Goal: Information Seeking & Learning: Understand process/instructions

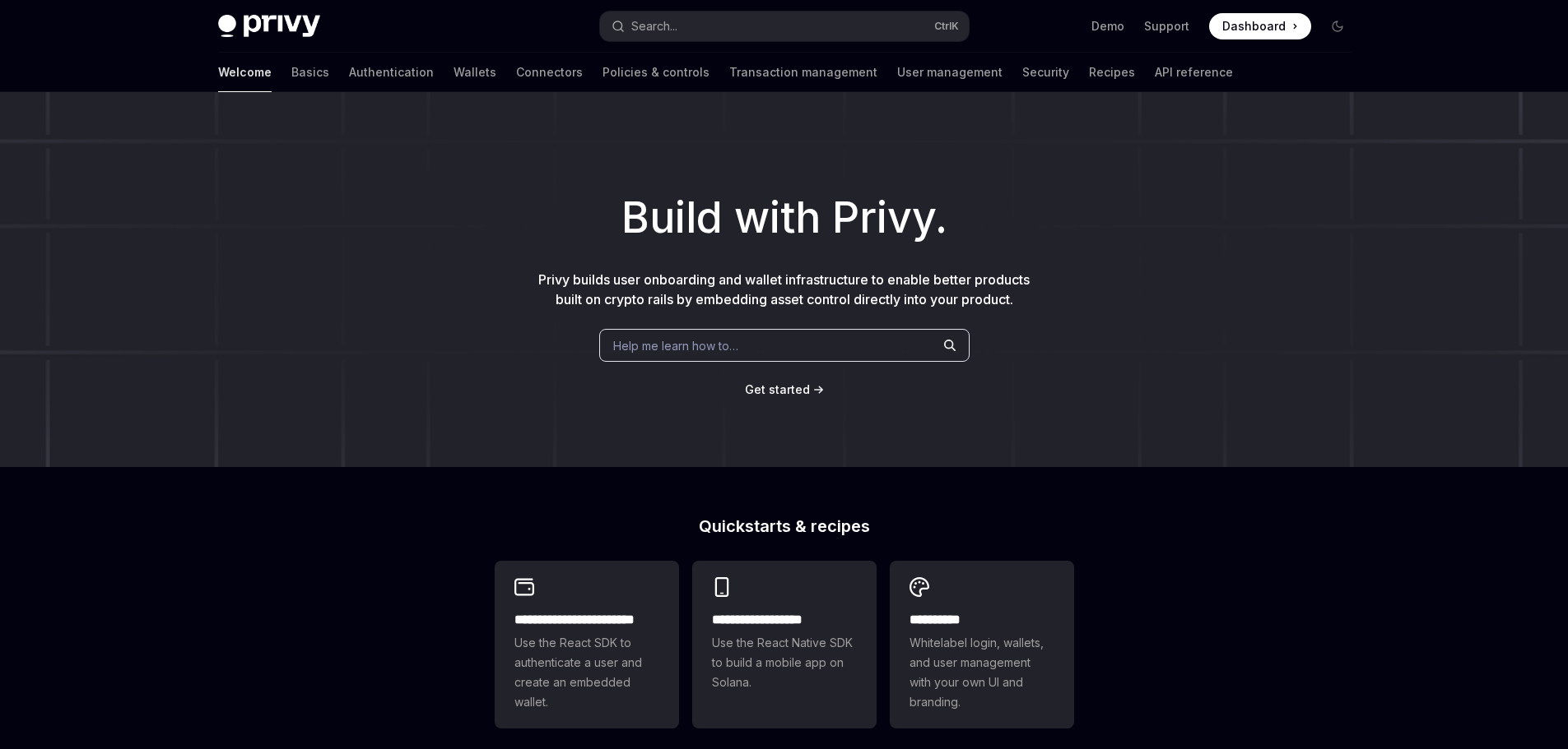
type textarea "*"
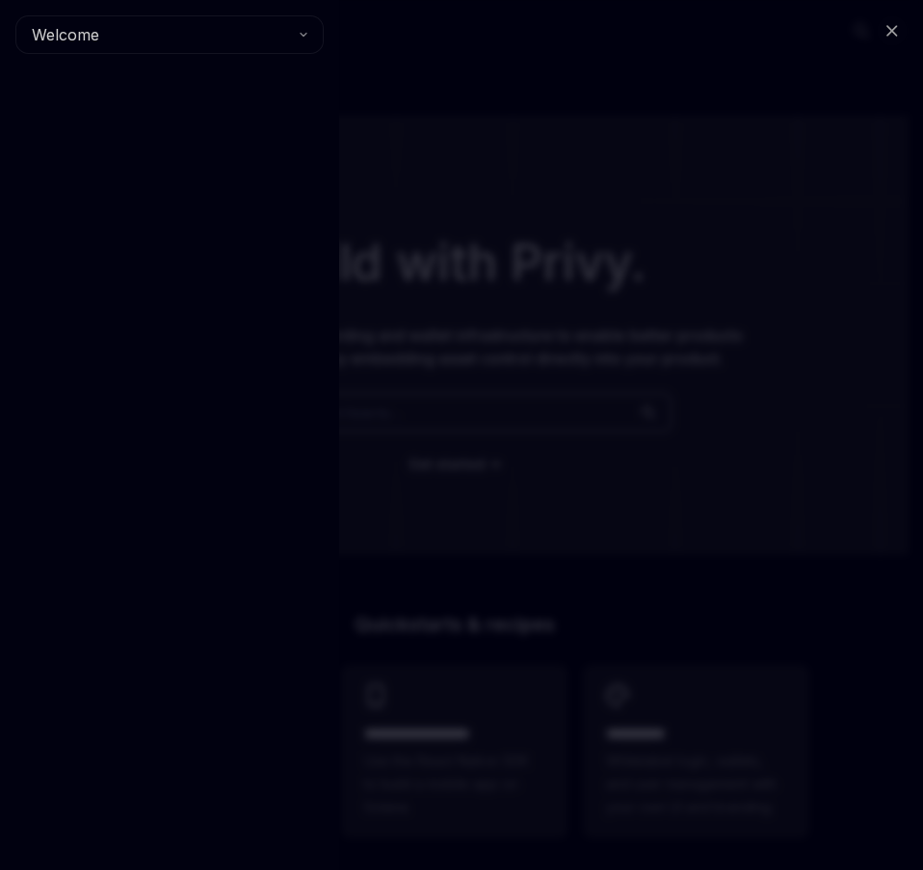
click at [452, 327] on div "Close navigation Welcome" at bounding box center [461, 435] width 923 height 870
type textarea "*"
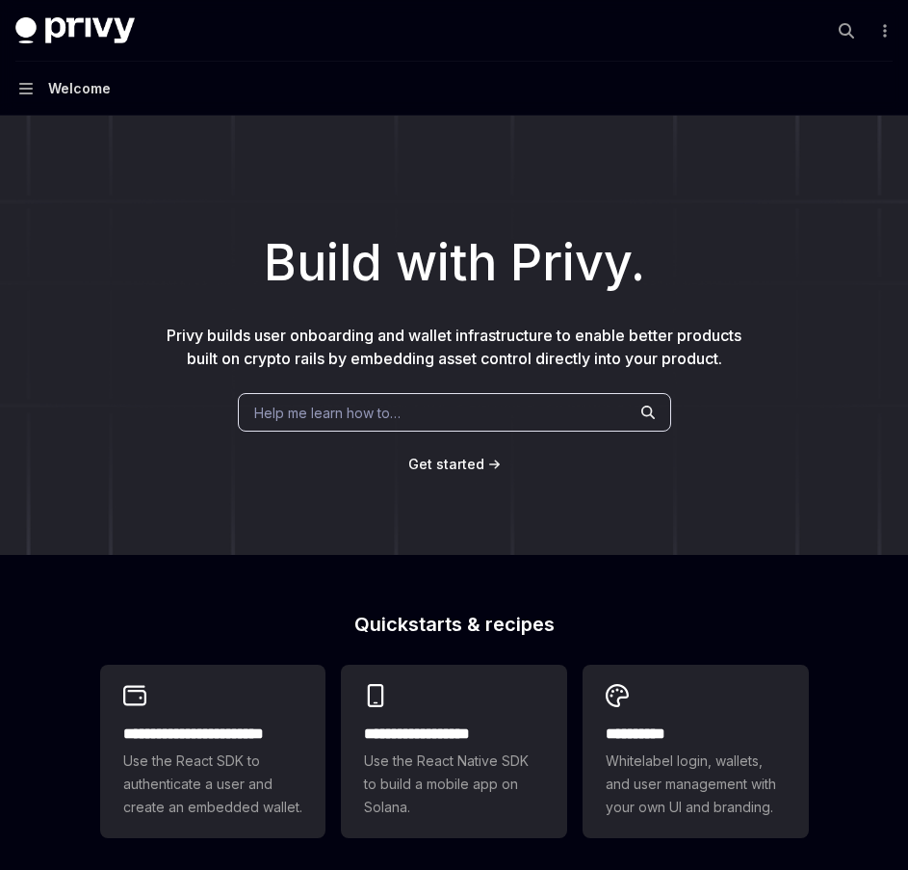
click at [449, 459] on span "Get started" at bounding box center [446, 464] width 76 height 16
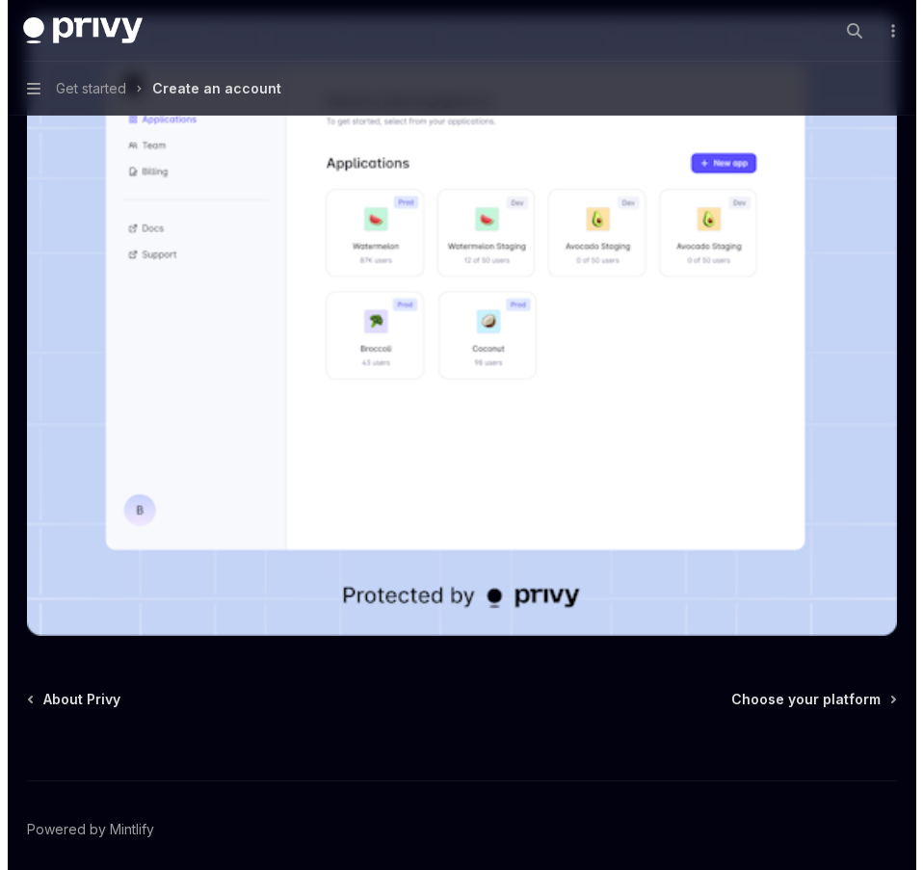
scroll to position [305, 0]
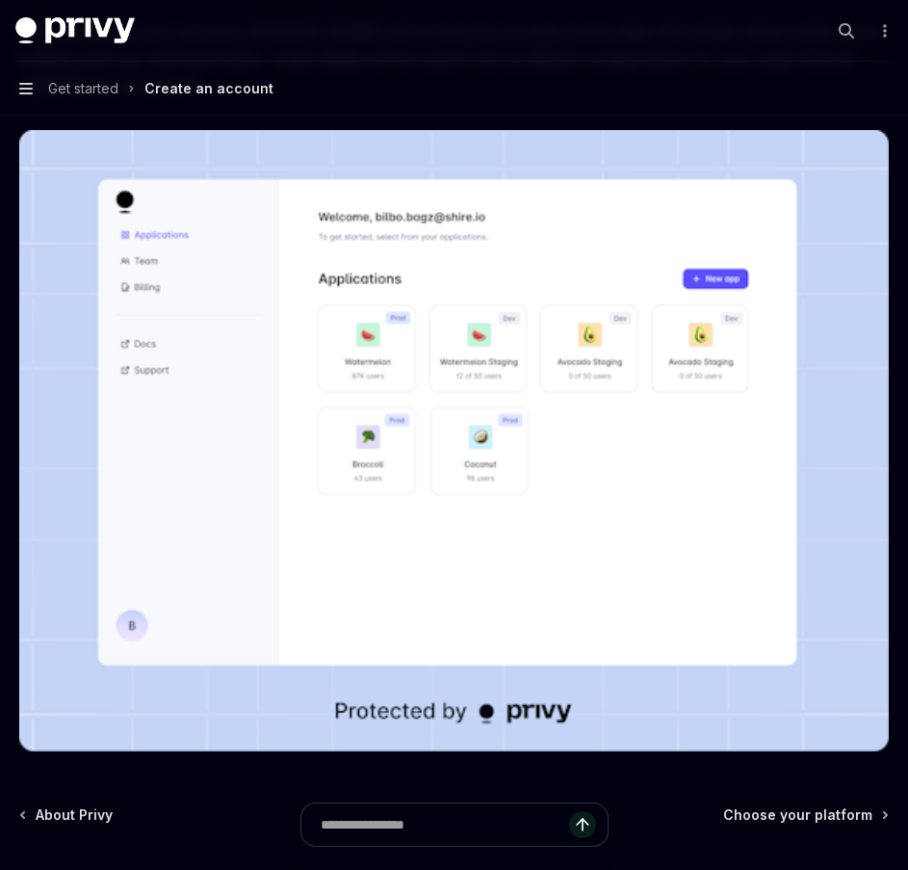
click at [32, 94] on icon "button" at bounding box center [25, 89] width 13 height 12
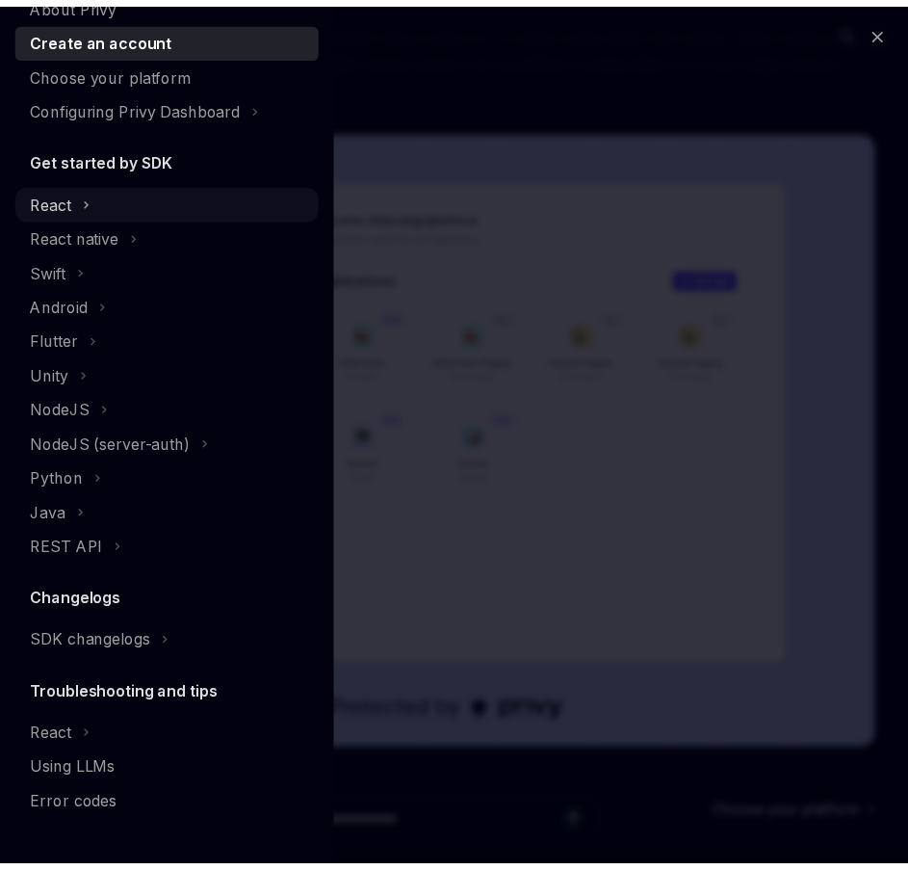
scroll to position [0, 0]
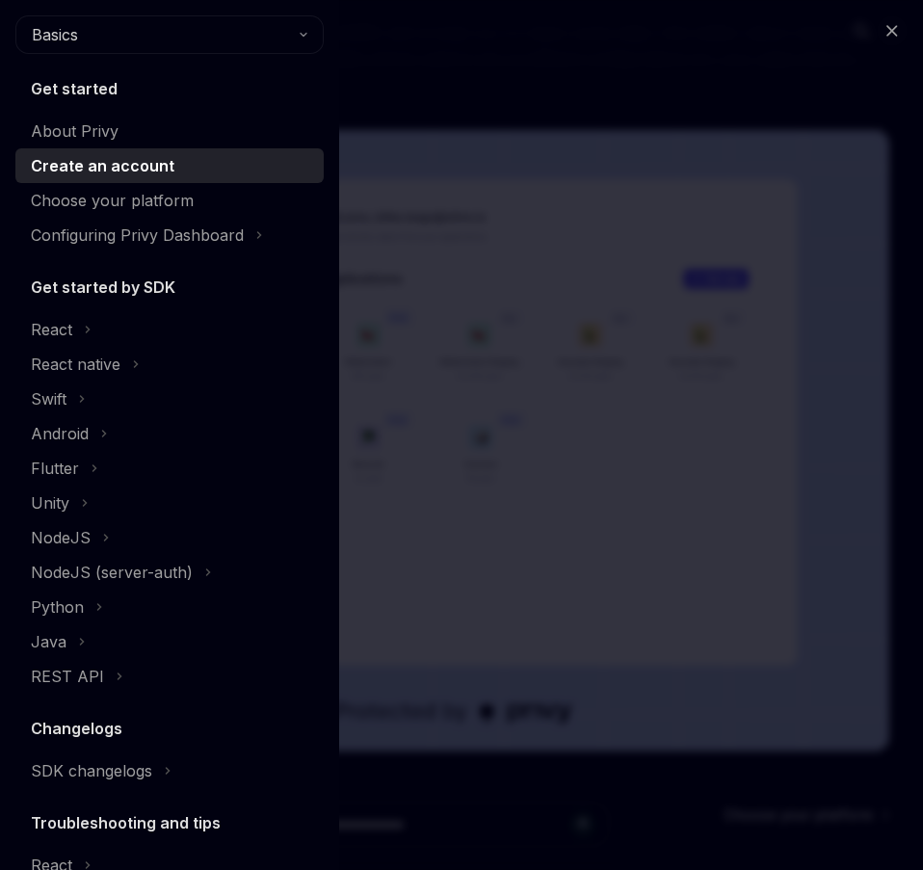
click at [73, 91] on h5 "Get started" at bounding box center [74, 88] width 87 height 23
click at [539, 89] on div "Close navigation Basics Get started About Privy Create an account Choose your p…" at bounding box center [461, 435] width 923 height 870
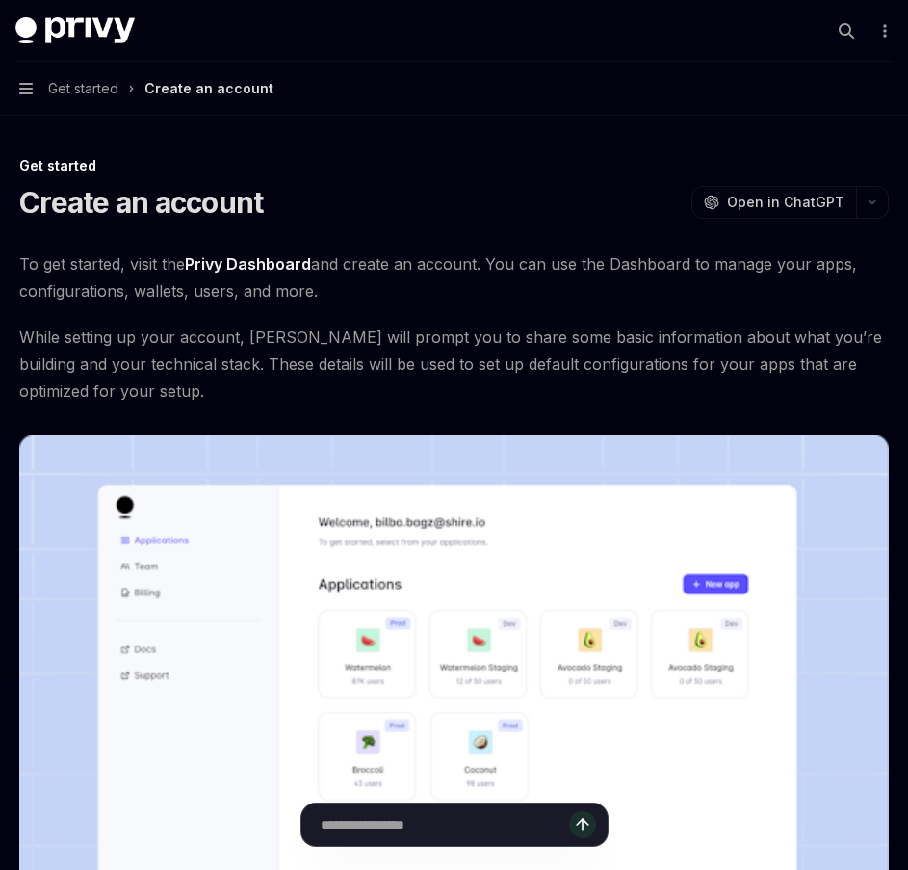
click at [250, 265] on link "Privy Dashboard" at bounding box center [248, 264] width 126 height 20
type textarea "*"
